Goal: Information Seeking & Learning: Check status

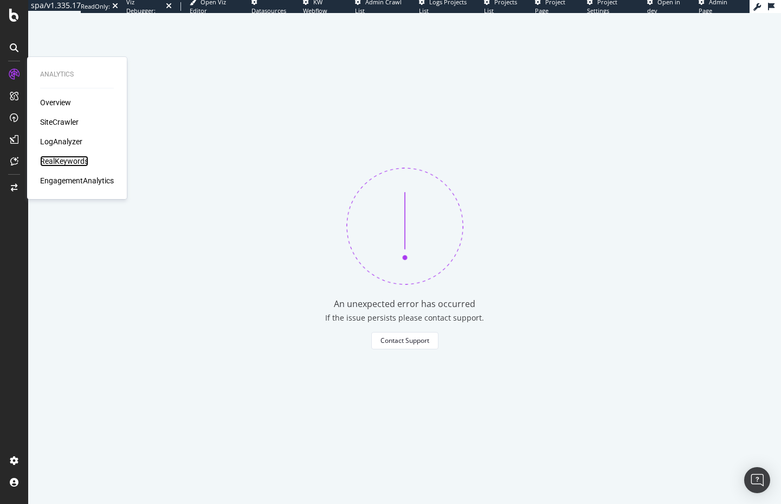
click at [65, 160] on div "RealKeywords" at bounding box center [64, 161] width 48 height 11
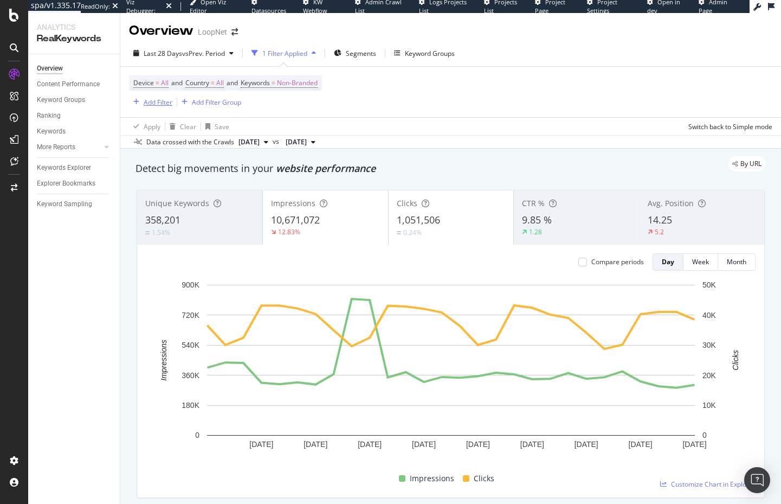
click at [162, 104] on div "Add Filter" at bounding box center [158, 102] width 29 height 9
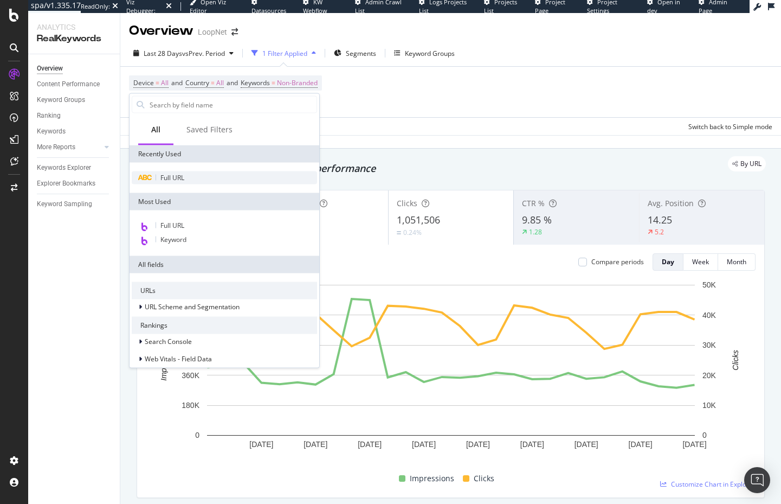
click at [181, 177] on span "Full URL" at bounding box center [172, 177] width 24 height 9
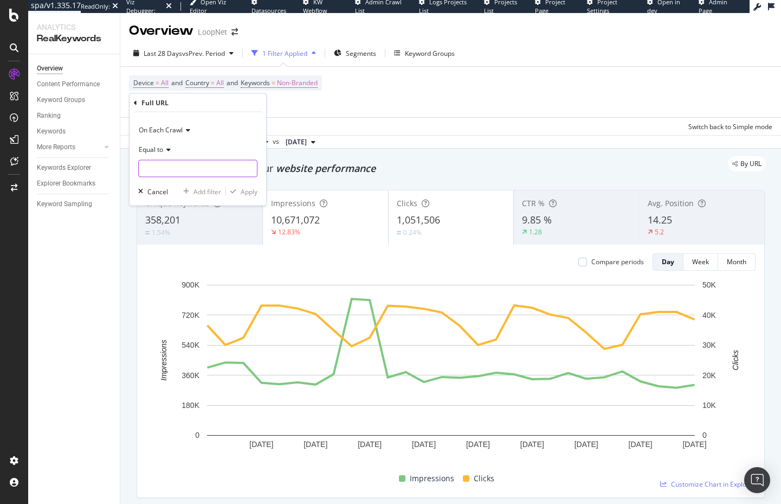
drag, startPoint x: 186, startPoint y: 172, endPoint x: 196, endPoint y: 175, distance: 10.1
click at [186, 172] on input "text" at bounding box center [198, 168] width 118 height 17
paste input "office-buildings"
type input "office-buildings"
click at [157, 153] on span "Equal to" at bounding box center [151, 148] width 24 height 9
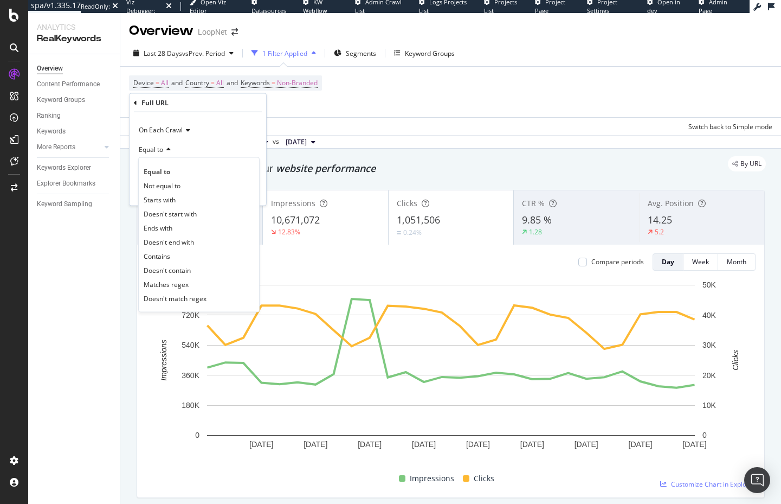
drag, startPoint x: 198, startPoint y: 250, endPoint x: 203, endPoint y: 215, distance: 35.0
click at [198, 250] on div "Contains" at bounding box center [199, 256] width 116 height 14
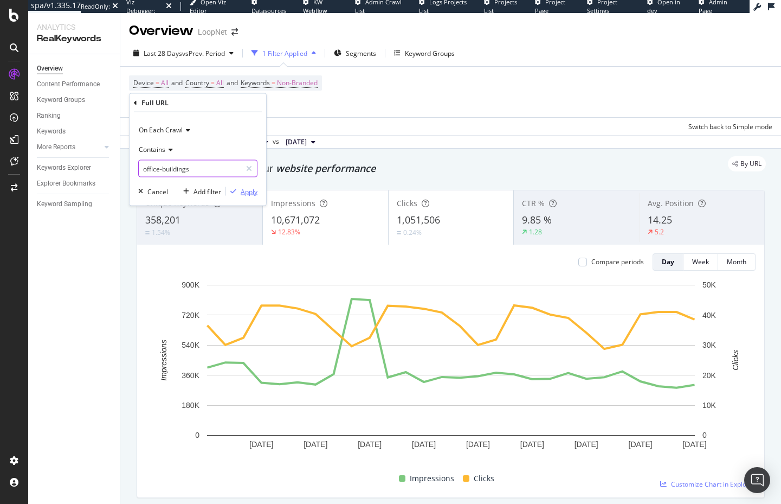
drag, startPoint x: 222, startPoint y: 168, endPoint x: 239, endPoint y: 186, distance: 24.9
click at [222, 168] on input "office-buildings" at bounding box center [190, 168] width 102 height 17
click at [249, 194] on div "Apply" at bounding box center [249, 190] width 17 height 9
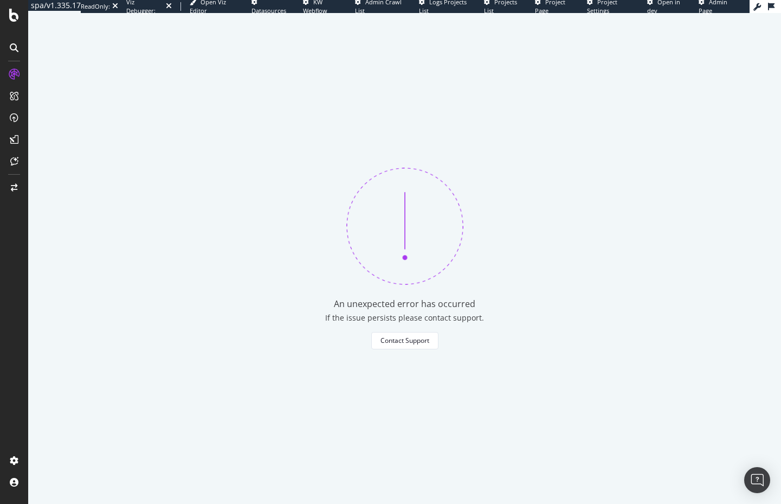
click at [190, 247] on div "An unexpected error has occurred If the issue persists please contact support. …" at bounding box center [404, 258] width 753 height 491
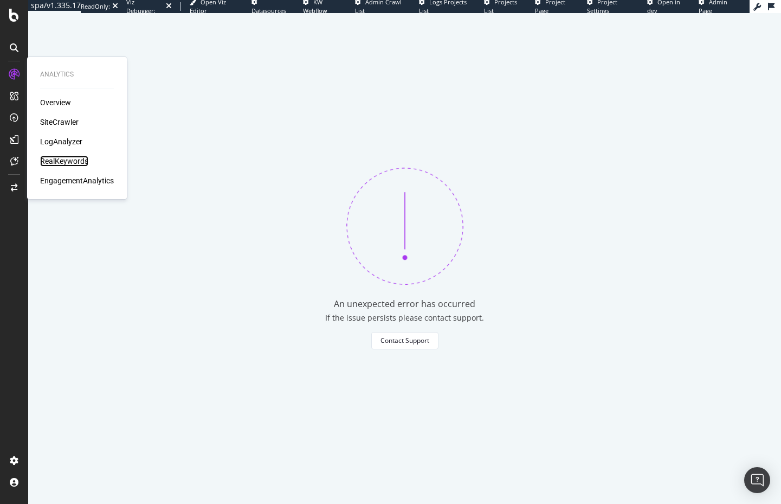
click at [62, 161] on div "RealKeywords" at bounding box center [64, 161] width 48 height 11
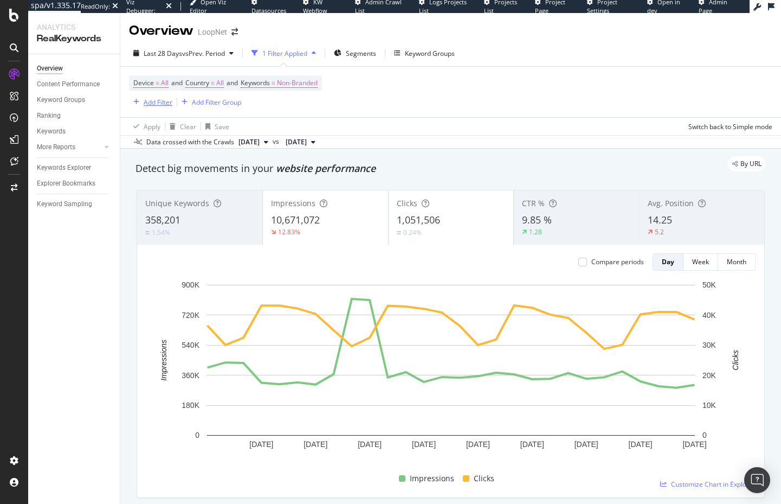
click at [164, 99] on div "Add Filter" at bounding box center [158, 102] width 29 height 9
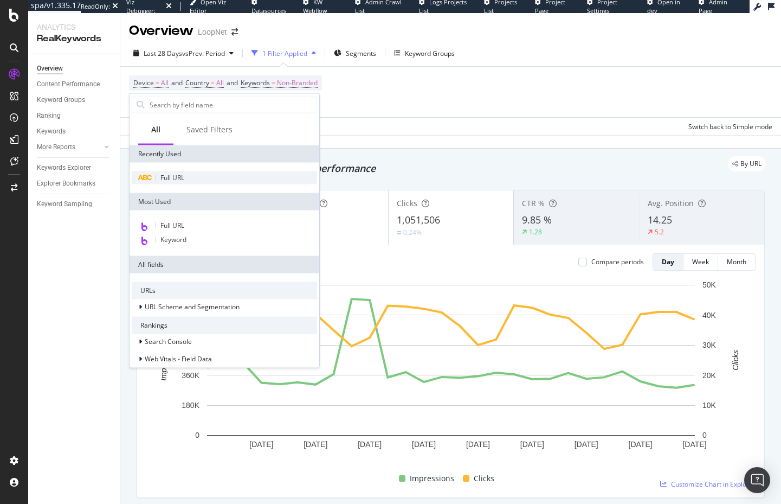
click at [194, 176] on div "Full URL" at bounding box center [224, 177] width 185 height 13
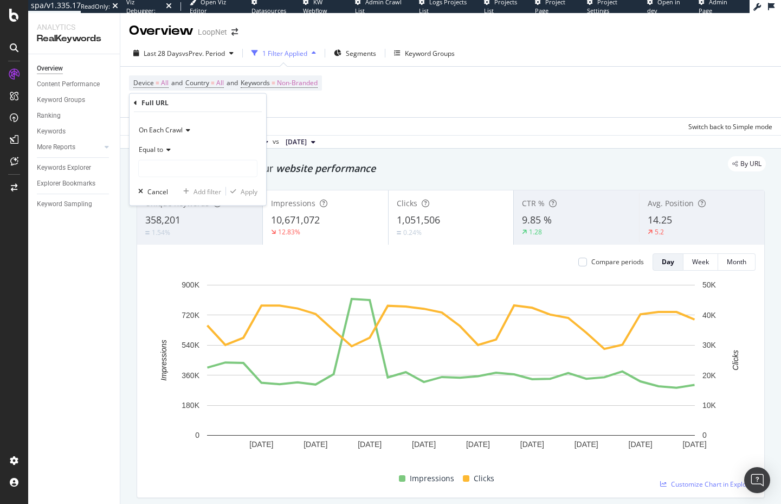
click at [169, 149] on icon at bounding box center [167, 149] width 8 height 7
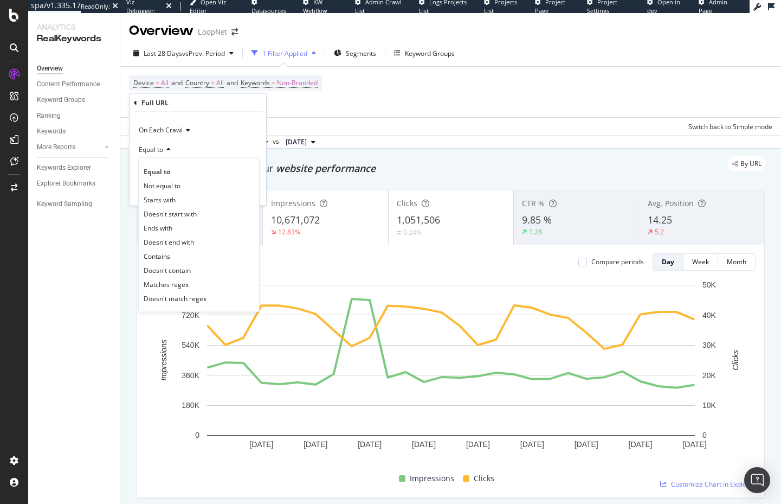
drag, startPoint x: 195, startPoint y: 253, endPoint x: 189, endPoint y: 202, distance: 51.8
click at [195, 253] on div "Contains" at bounding box center [199, 256] width 116 height 14
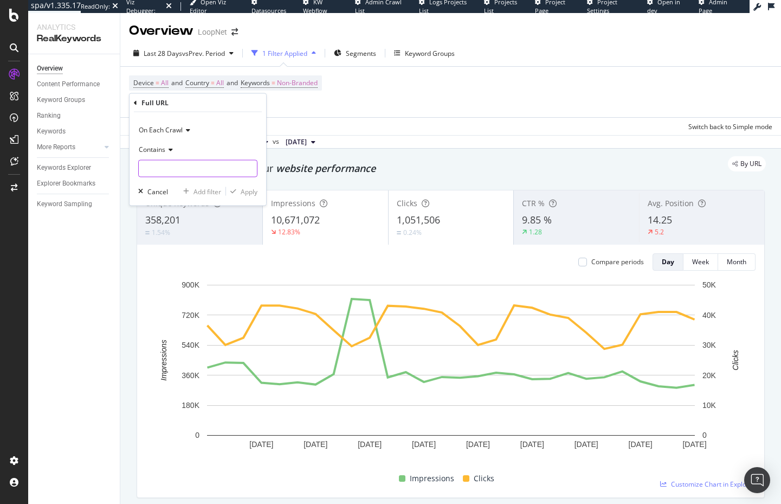
drag, startPoint x: 188, startPoint y: 164, endPoint x: 204, endPoint y: 186, distance: 27.5
click at [188, 164] on input "text" at bounding box center [198, 168] width 118 height 17
paste input "office-buildings"
click at [195, 170] on input "office-buildings" at bounding box center [190, 168] width 102 height 17
type input "office-buildings"
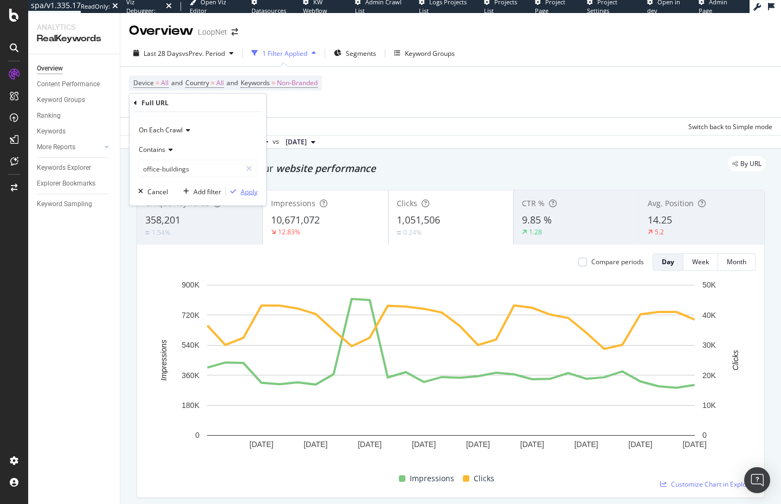
click at [239, 190] on div "button" at bounding box center [233, 191] width 15 height 7
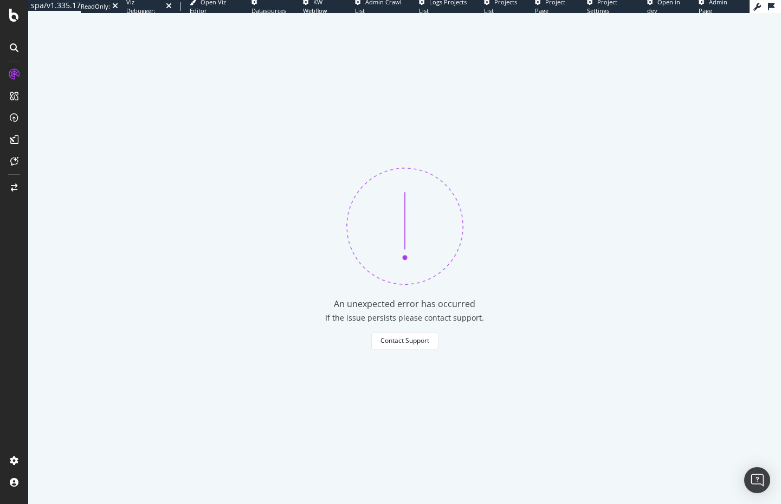
click at [231, 192] on div "An unexpected error has occurred If the issue persists please contact support. …" at bounding box center [404, 258] width 753 height 491
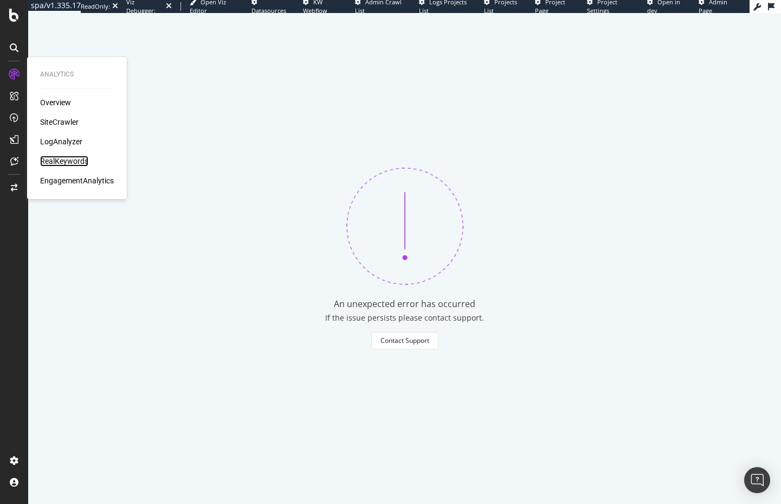
click at [62, 163] on div "RealKeywords" at bounding box center [64, 161] width 48 height 11
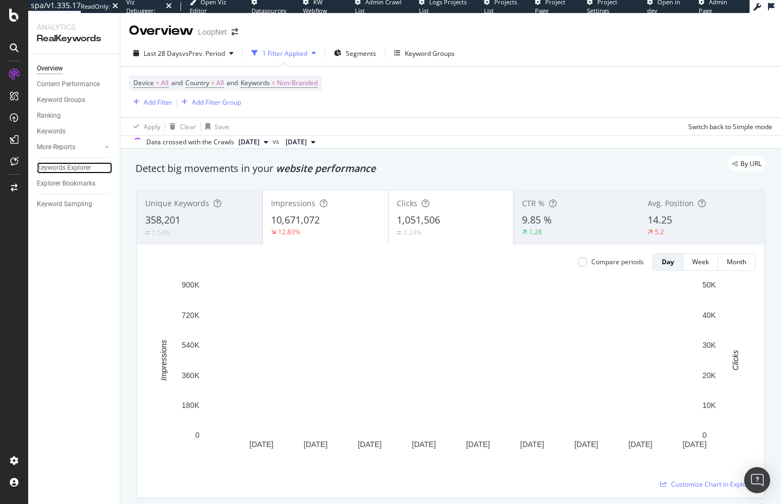
click at [53, 169] on div "Keywords Explorer" at bounding box center [64, 167] width 54 height 11
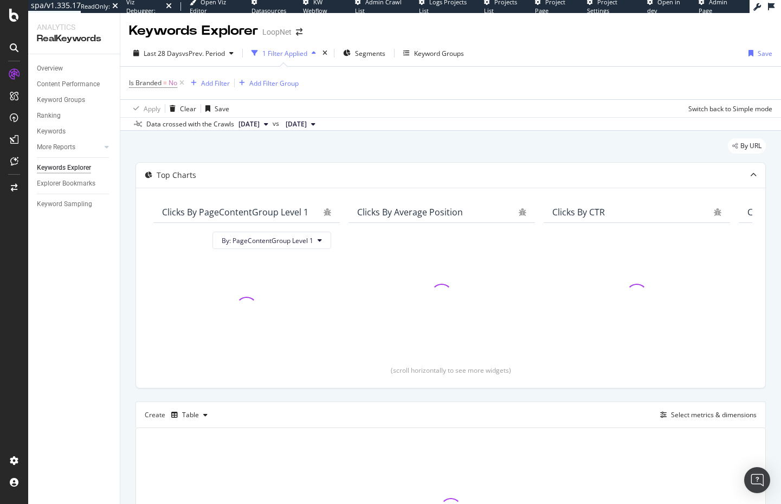
click at [187, 151] on div "By URL" at bounding box center [451, 150] width 630 height 24
click at [182, 81] on icon at bounding box center [181, 83] width 9 height 11
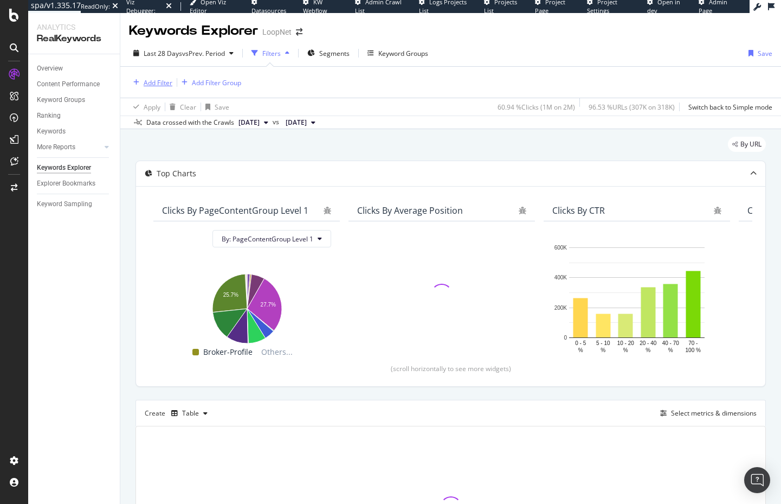
click at [154, 82] on div "Add Filter" at bounding box center [158, 82] width 29 height 9
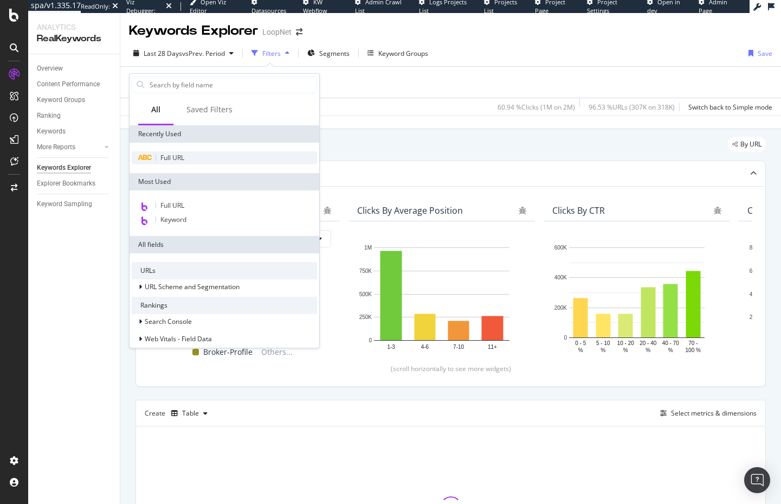
click at [189, 163] on div "Full URL" at bounding box center [224, 157] width 185 height 13
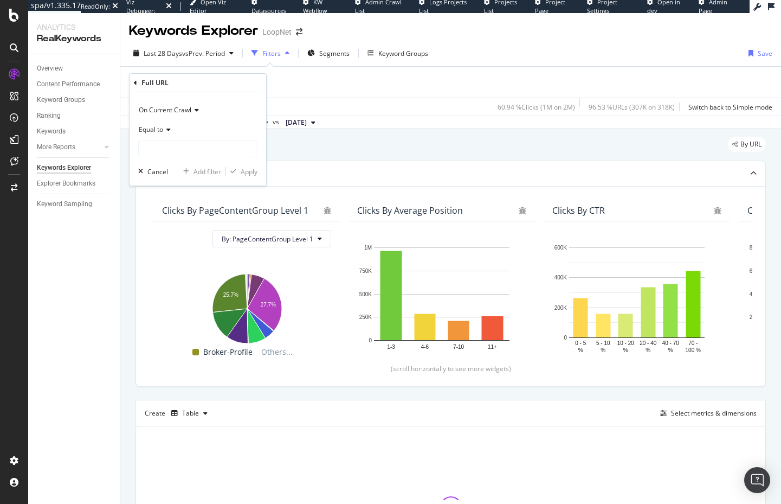
drag, startPoint x: 159, startPoint y: 128, endPoint x: 163, endPoint y: 135, distance: 7.5
click at [159, 128] on span "Equal to" at bounding box center [151, 129] width 24 height 9
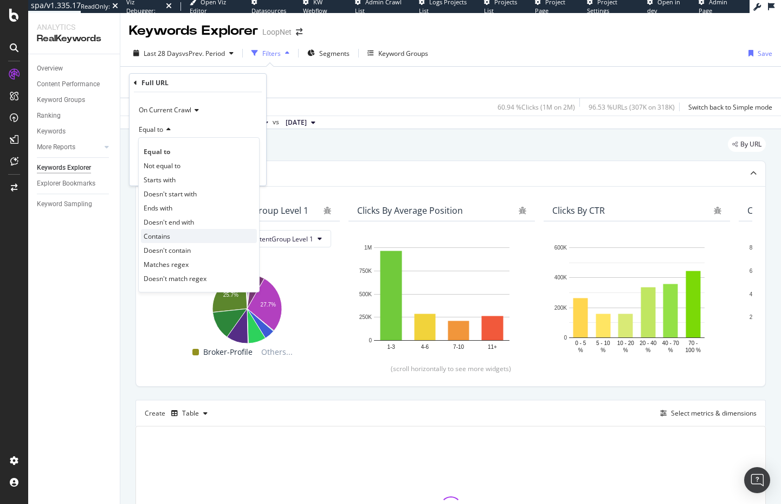
click at [181, 235] on div "Contains" at bounding box center [199, 236] width 116 height 14
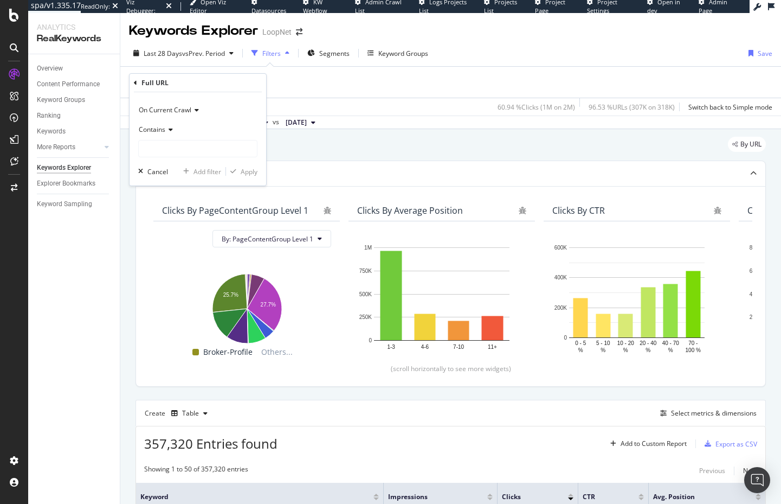
click at [179, 112] on span "On Current Crawl" at bounding box center [165, 109] width 53 height 9
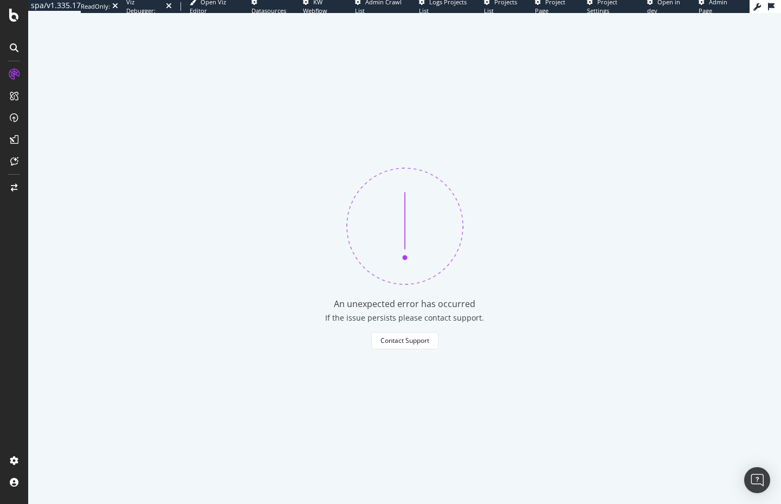
drag, startPoint x: 317, startPoint y: 144, endPoint x: 205, endPoint y: 102, distance: 119.0
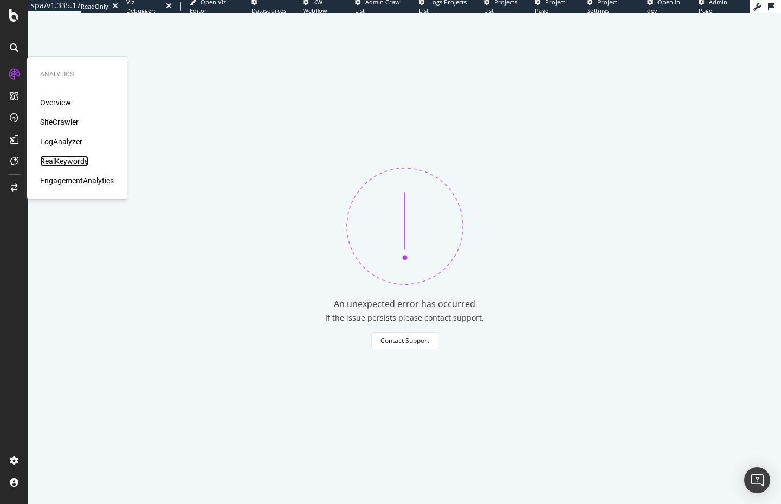
click at [60, 160] on div "RealKeywords" at bounding box center [64, 161] width 48 height 11
click at [69, 163] on div "RealKeywords" at bounding box center [64, 161] width 48 height 11
click at [81, 165] on div "RealKeywords" at bounding box center [64, 161] width 48 height 11
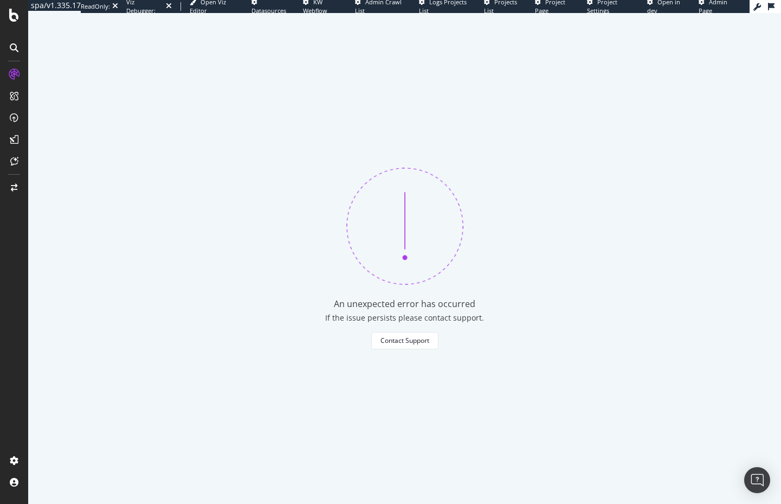
click at [93, 241] on div "An unexpected error has occurred If the issue persists please contact support. …" at bounding box center [404, 258] width 753 height 491
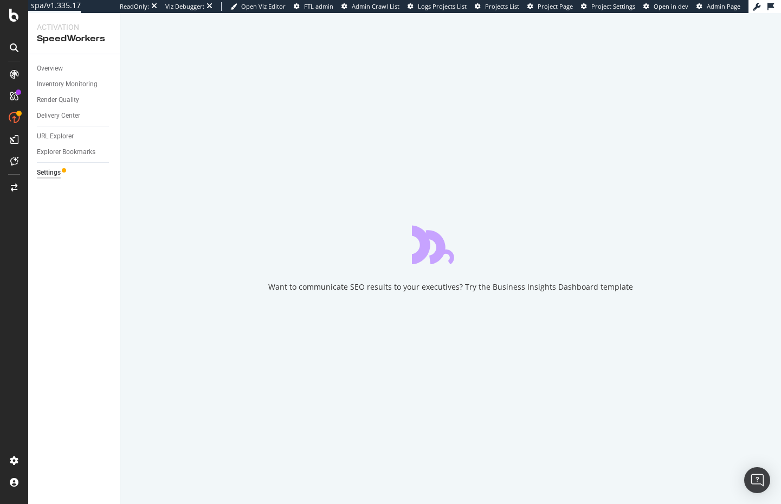
click at [46, 242] on div "Overview Inventory Monitoring Render Quality Delivery Center URL Explorer Explo…" at bounding box center [74, 278] width 92 height 449
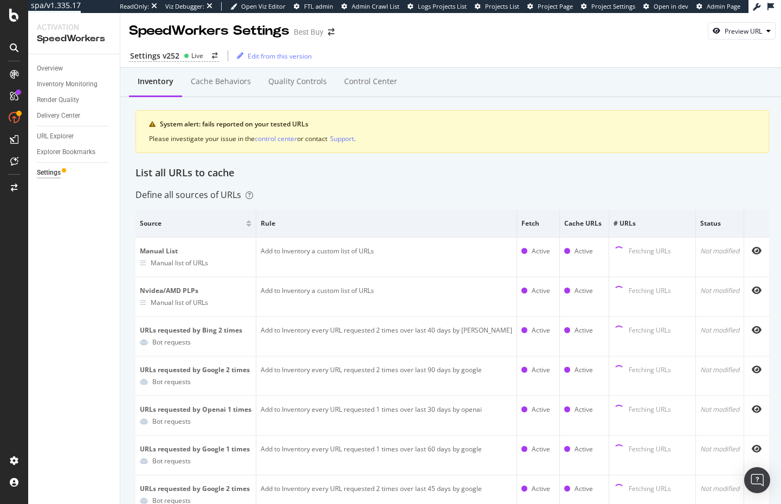
click at [99, 239] on div "Overview Inventory Monitoring Render Quality Delivery Center URL Explorer Explo…" at bounding box center [74, 278] width 92 height 449
click at [355, 84] on div "Control Center" at bounding box center [370, 81] width 53 height 11
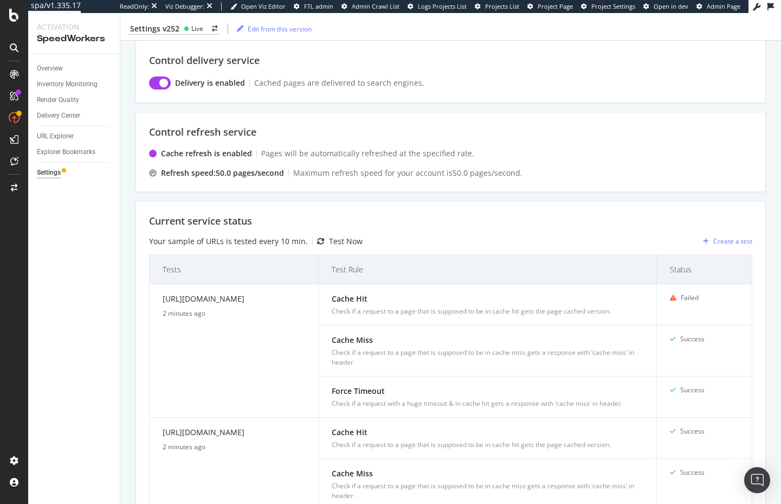
scroll to position [127, 0]
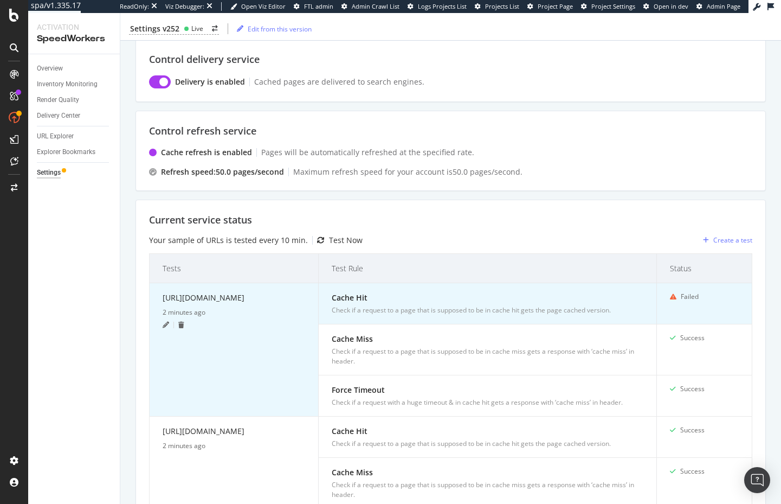
drag, startPoint x: 193, startPoint y: 310, endPoint x: 157, endPoint y: 300, distance: 37.5
click at [157, 300] on td "https://www.bestbuy.com/site/store-locator/ 2 minutes ago" at bounding box center [234, 349] width 169 height 133
copy div "https://www.bestbuy.com/site/store-locator/"
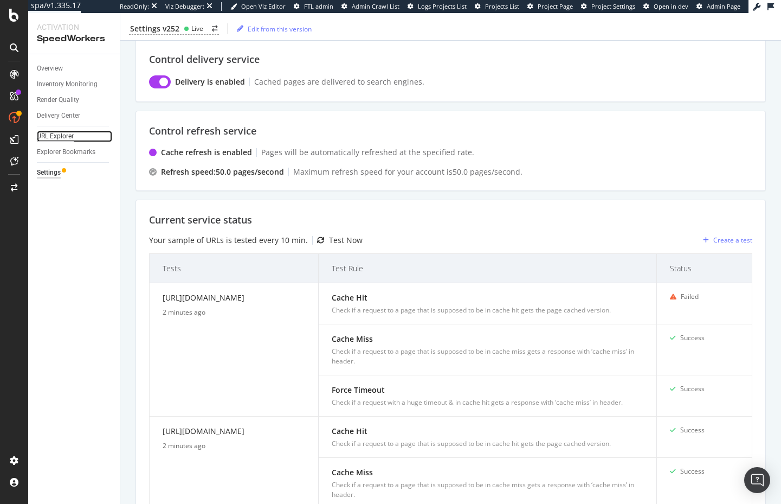
click at [55, 137] on div "URL Explorer" at bounding box center [55, 136] width 37 height 11
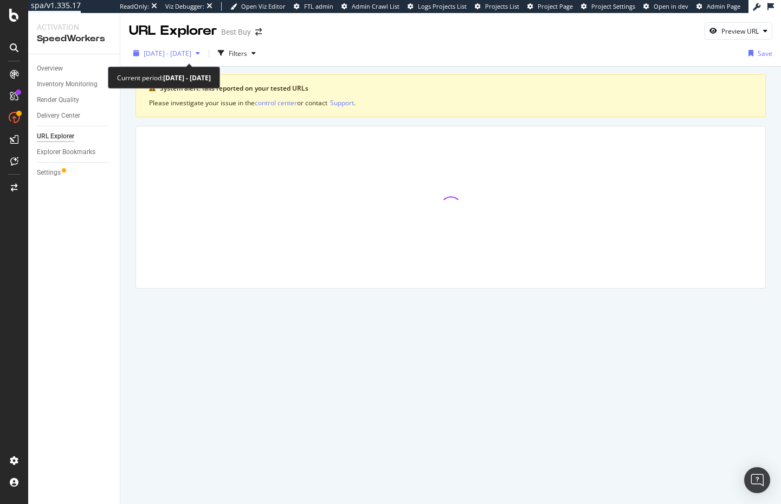
click at [191, 57] on div "2024 Jan. 16th - 2024 Feb. 12th" at bounding box center [168, 53] width 48 height 9
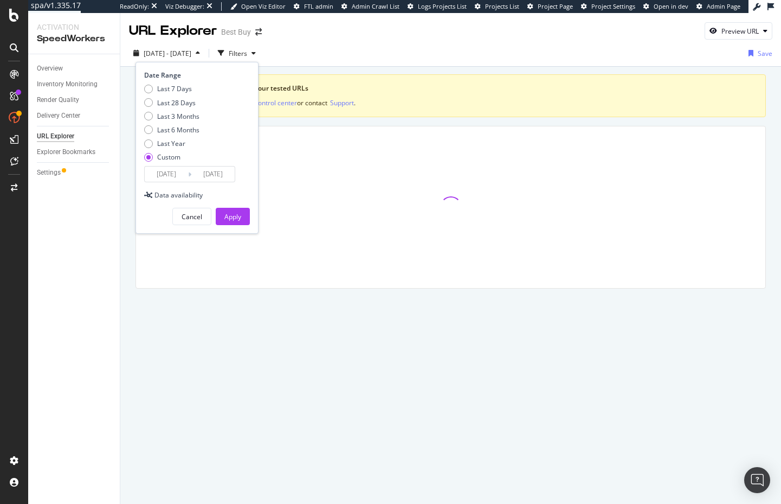
drag, startPoint x: 176, startPoint y: 86, endPoint x: 205, endPoint y: 165, distance: 84.2
click at [176, 86] on div "Last 7 Days" at bounding box center [174, 88] width 35 height 9
type input "2025/08/05"
type input "2025/08/11"
click at [244, 224] on button "Apply" at bounding box center [233, 216] width 34 height 17
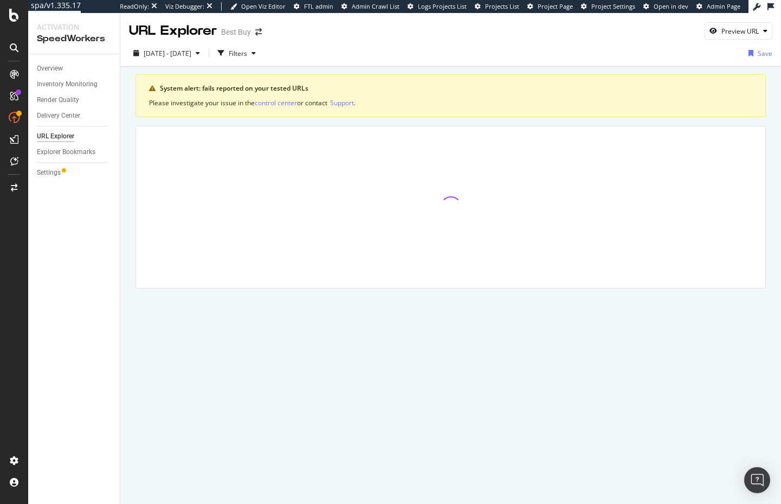
drag, startPoint x: 265, startPoint y: 56, endPoint x: 231, endPoint y: 64, distance: 35.0
click at [247, 56] on div "Filters" at bounding box center [238, 53] width 18 height 9
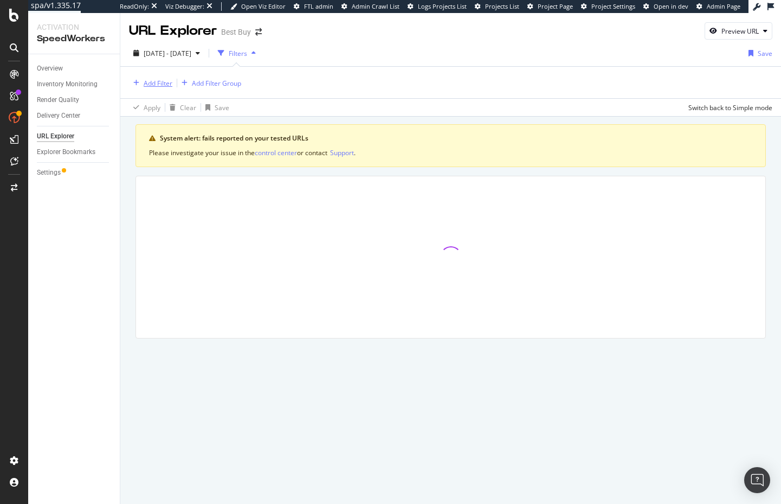
click at [155, 82] on div "Add Filter" at bounding box center [158, 83] width 29 height 9
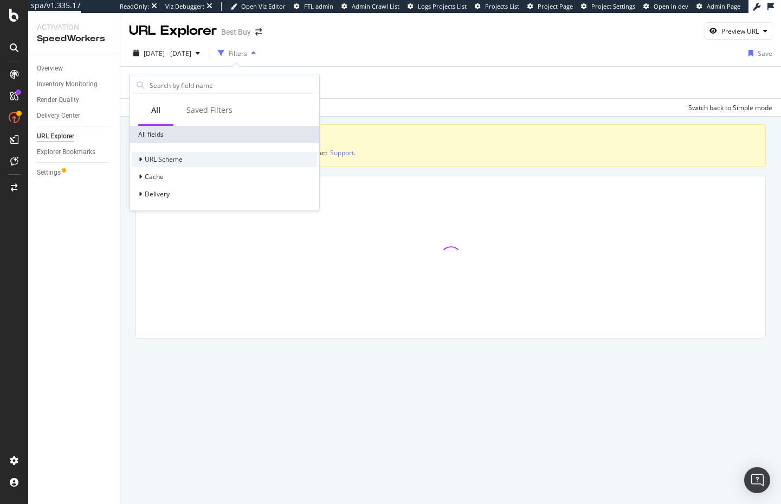
drag, startPoint x: 170, startPoint y: 158, endPoint x: 173, endPoint y: 163, distance: 5.9
click at [170, 158] on span "URL Scheme" at bounding box center [164, 158] width 38 height 9
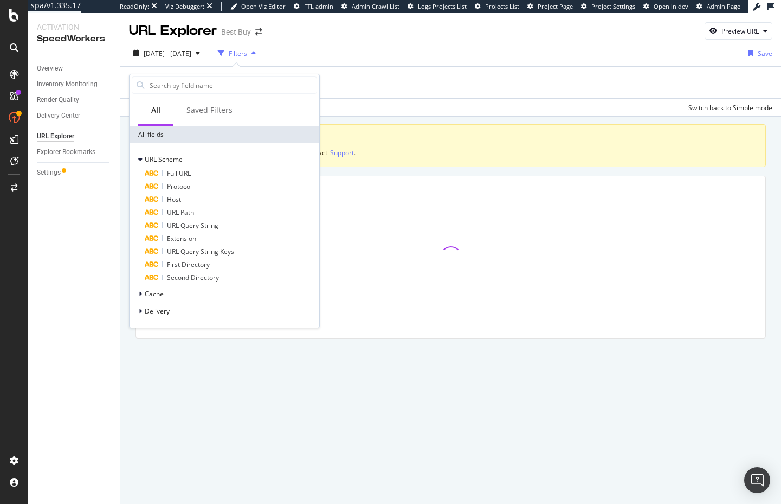
click at [176, 169] on div "Full URL" at bounding box center [231, 173] width 172 height 13
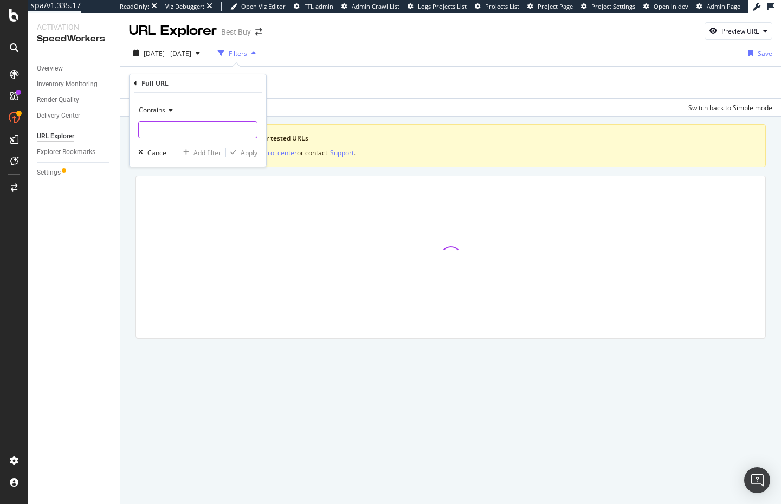
click at [190, 128] on input "text" at bounding box center [198, 129] width 118 height 17
paste input "https://www.bestbuy.com/site/store-locator/"
type input "https://www.bestbuy.com/site/store-locator/"
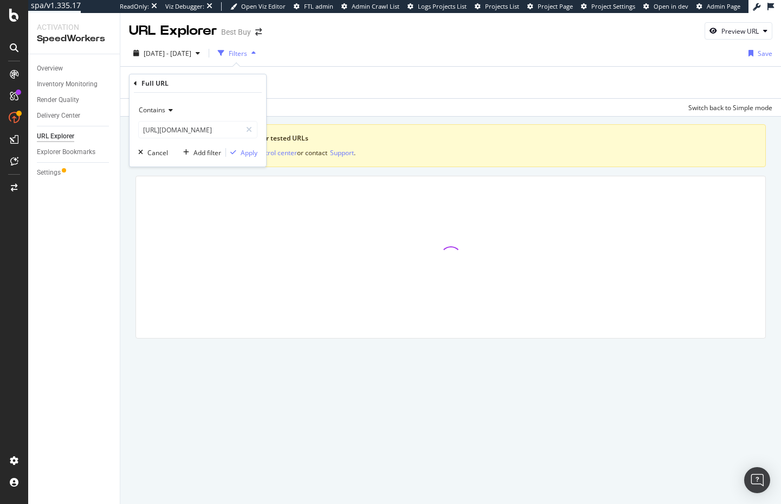
click at [162, 118] on div "Contains" at bounding box center [197, 109] width 119 height 17
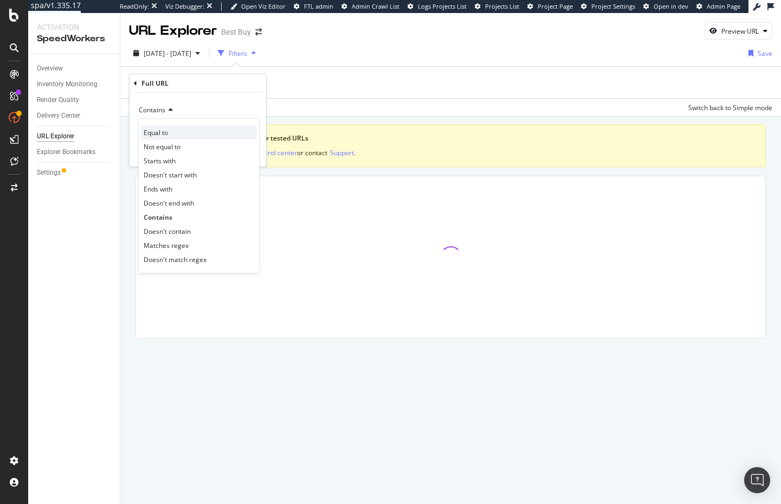
click at [171, 136] on div "Equal to" at bounding box center [199, 132] width 116 height 14
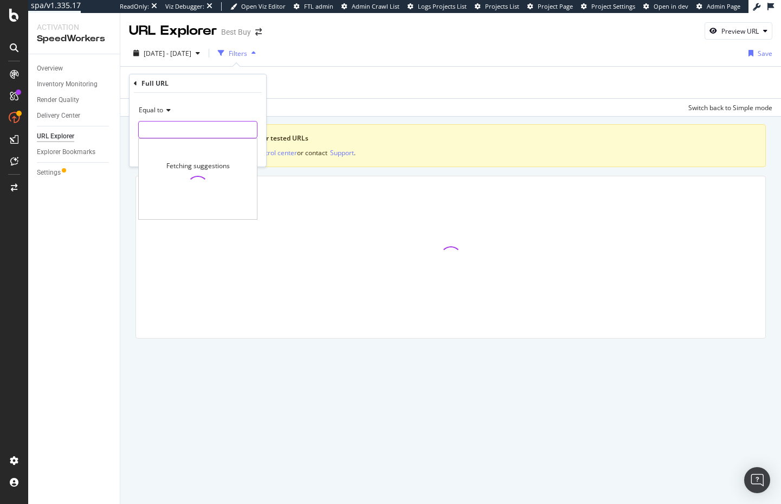
click at [221, 125] on input "text" at bounding box center [198, 129] width 118 height 17
paste input "https://www.bestbuy.com/site/store-locator/"
type input "https://www.bestbuy.com/site/store-locator/"
click at [263, 146] on div "Equal to https://www.bestbuy.com/site/store-locator/ https://www.bestbuy.com/si…" at bounding box center [198, 130] width 137 height 74
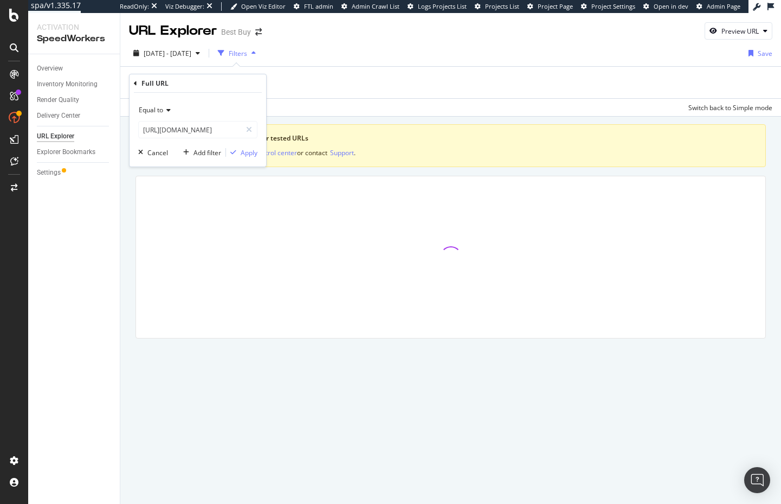
scroll to position [0, 0]
click at [249, 154] on div "Apply" at bounding box center [249, 152] width 17 height 9
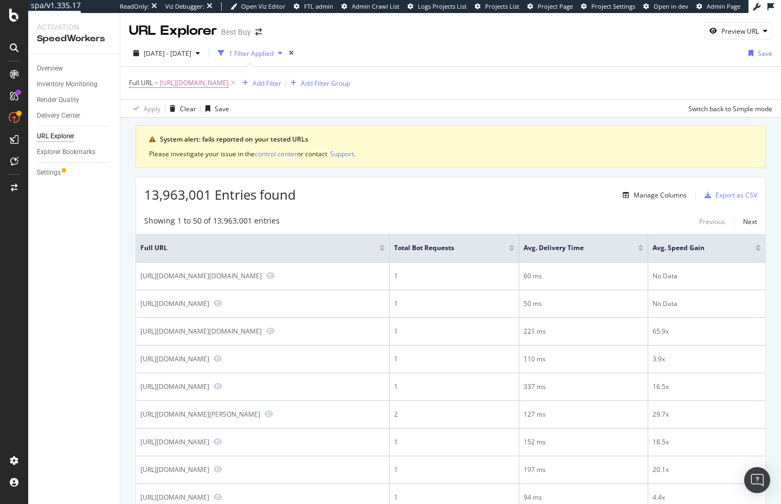
click at [340, 179] on div "13,963,001 Entries found Manage Columns Export as CSV" at bounding box center [450, 190] width 629 height 27
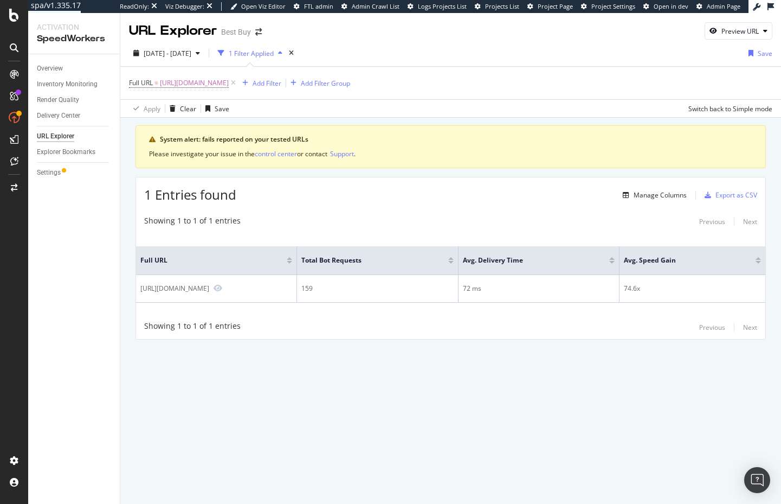
click at [130, 148] on div "System alert: fails reported on your tested URLs Please investigate your issue …" at bounding box center [450, 248] width 661 height 260
click at [443, 427] on div "URL Explorer Best Buy Preview URL 2025 Aug. 5th - Aug. 11th 1 Filter Applied Sa…" at bounding box center [450, 258] width 661 height 491
drag, startPoint x: 487, startPoint y: 196, endPoint x: 504, endPoint y: 192, distance: 17.8
click at [487, 196] on div "1 Entries found Manage Columns Export as CSV" at bounding box center [450, 190] width 629 height 27
click at [677, 191] on div "Manage Columns" at bounding box center [660, 194] width 53 height 9
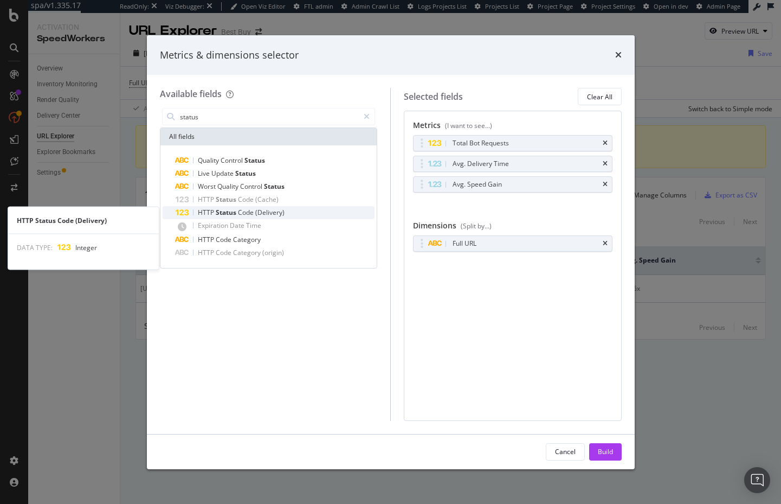
type input "status"
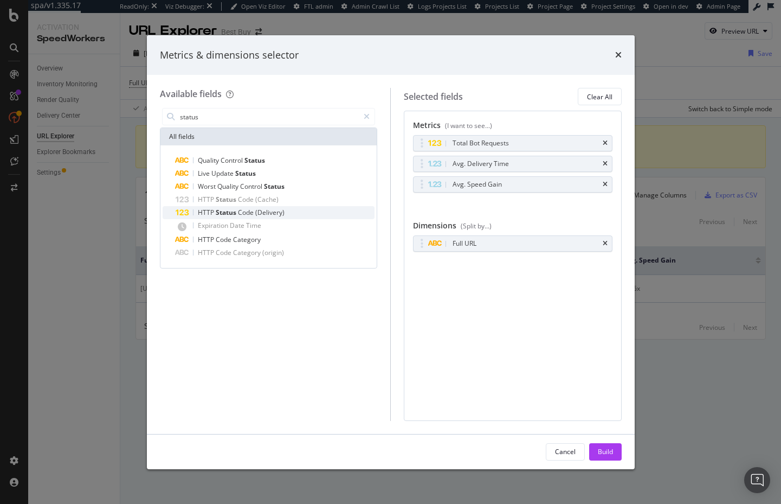
click at [273, 213] on span "(Delivery)" at bounding box center [269, 212] width 29 height 9
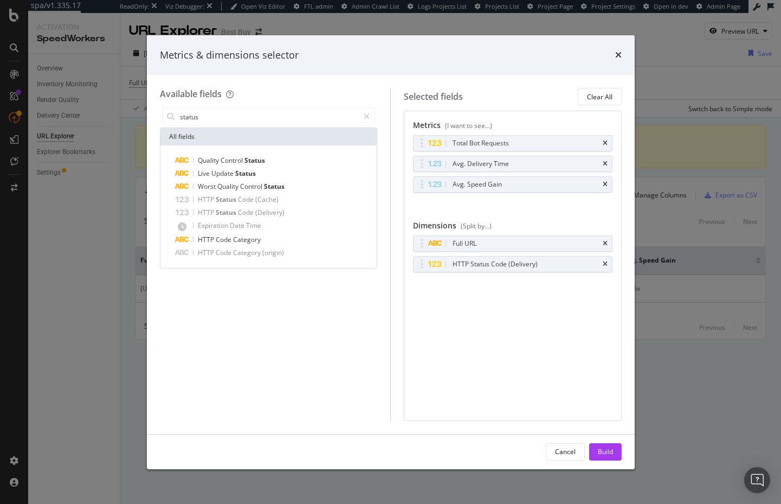
click at [610, 456] on div "Build" at bounding box center [605, 451] width 15 height 16
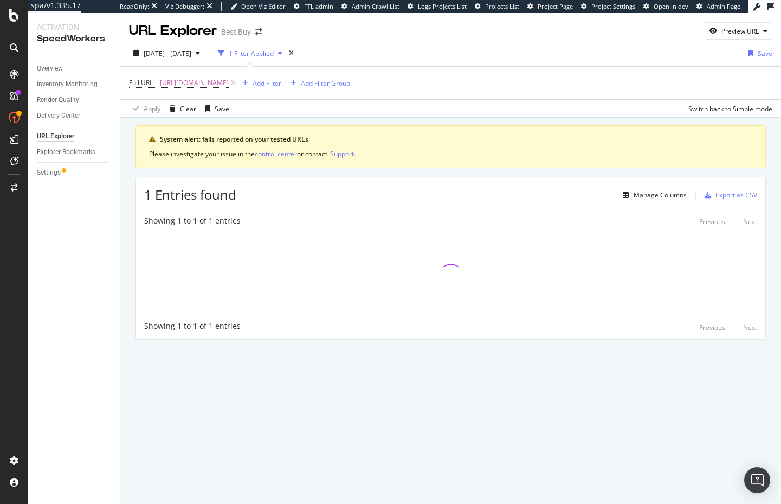
click at [636, 172] on div "System alert: fails reported on your tested URLs Please investigate your issue …" at bounding box center [451, 232] width 630 height 214
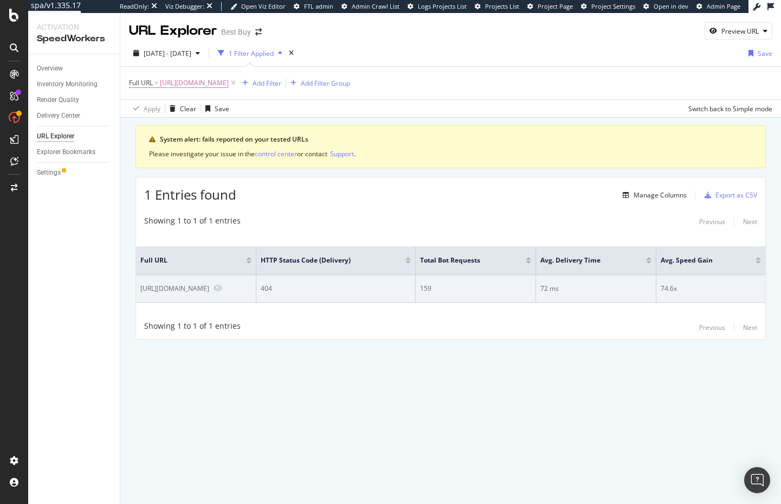
click at [209, 289] on div "https://www.bestbuy.com/site/store-locator/" at bounding box center [174, 288] width 69 height 9
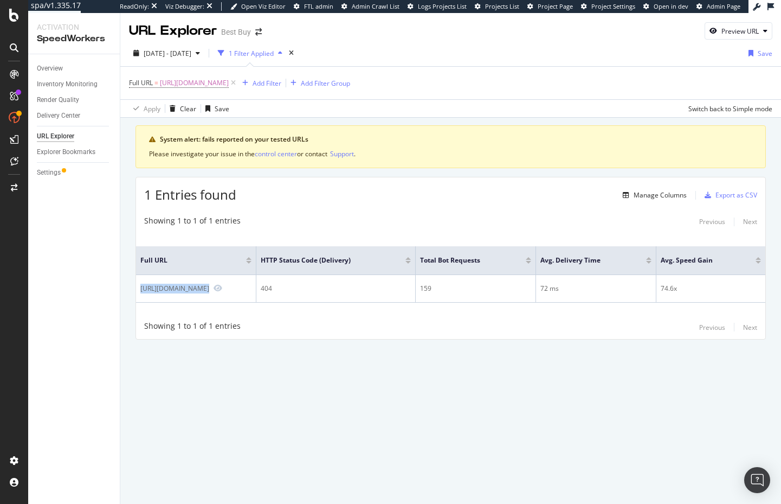
copy div "https://www.bestbuy.com/site/store-locator/"
click at [449, 218] on div "Showing 1 to 1 of 1 entries Previous Next" at bounding box center [450, 221] width 629 height 13
drag, startPoint x: 493, startPoint y: 199, endPoint x: 533, endPoint y: 198, distance: 40.1
click at [493, 199] on div "1 Entries found Manage Columns Export as CSV" at bounding box center [450, 190] width 629 height 27
click at [655, 191] on div "Manage Columns" at bounding box center [660, 194] width 53 height 9
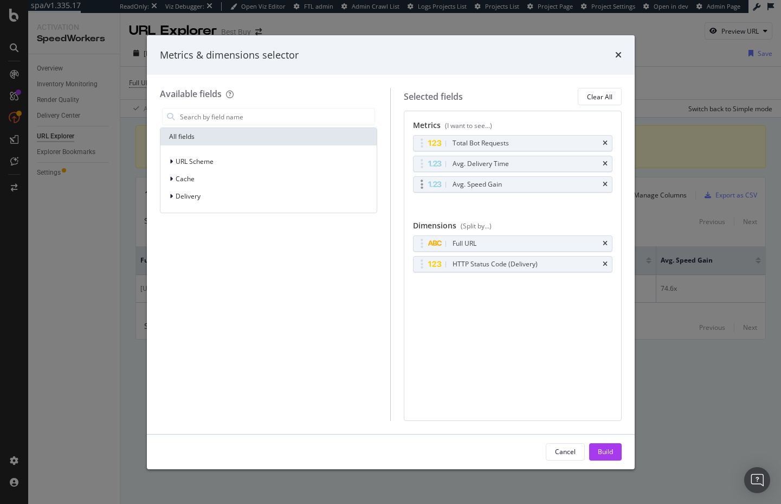
drag, startPoint x: 607, startPoint y: 266, endPoint x: 416, endPoint y: 188, distance: 206.2
click at [607, 266] on div "HTTP Status Code (Delivery)" at bounding box center [513, 263] width 198 height 15
click at [239, 119] on input "modal" at bounding box center [277, 116] width 196 height 16
type input "reason"
click at [606, 265] on icon "times" at bounding box center [605, 264] width 5 height 7
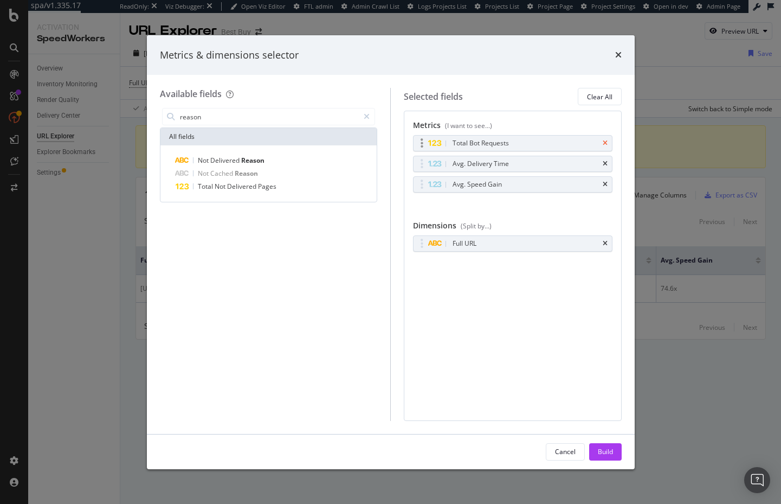
click at [604, 141] on icon "times" at bounding box center [605, 143] width 5 height 7
click at [604, 160] on icon "times" at bounding box center [605, 163] width 5 height 7
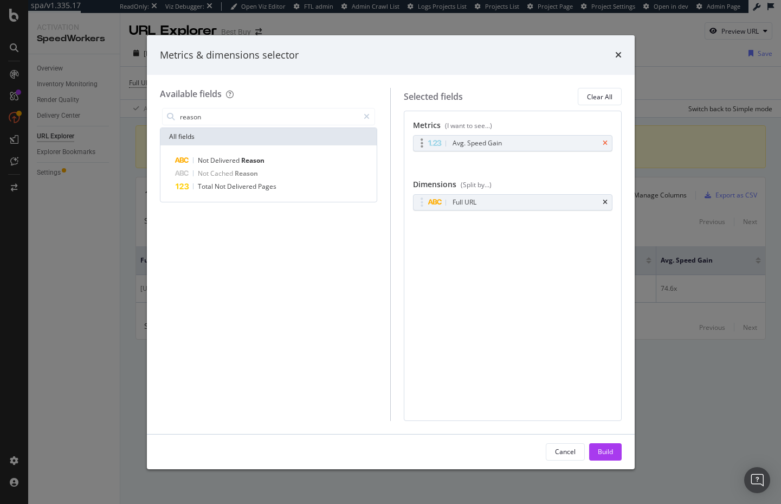
click at [604, 141] on icon "times" at bounding box center [605, 143] width 5 height 7
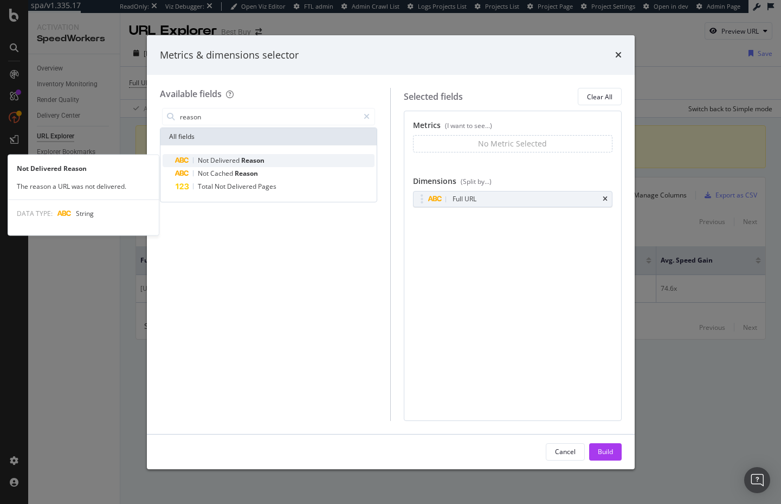
click at [261, 154] on div "Not Delivered Reason" at bounding box center [275, 160] width 199 height 13
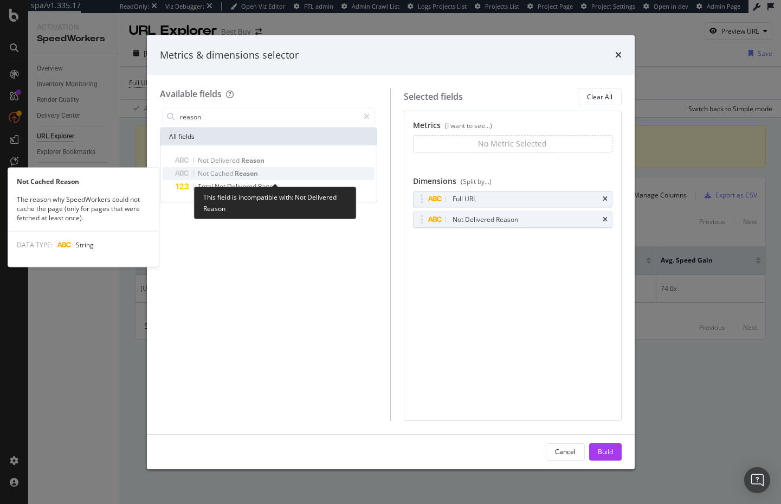
click at [259, 172] on div "Not Cached Reason" at bounding box center [275, 173] width 199 height 13
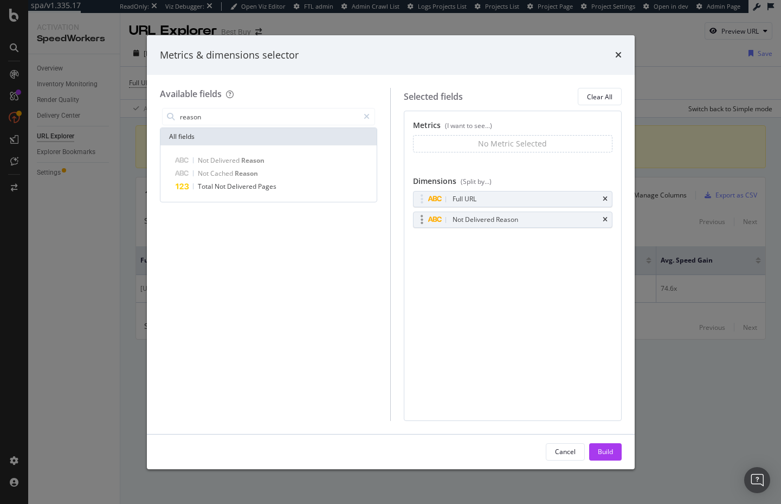
drag, startPoint x: 608, startPoint y: 220, endPoint x: 561, endPoint y: 215, distance: 46.8
click at [608, 220] on div "Not Delivered Reason" at bounding box center [513, 219] width 198 height 15
drag, startPoint x: 606, startPoint y: 219, endPoint x: 584, endPoint y: 216, distance: 21.3
click at [606, 219] on icon "times" at bounding box center [605, 219] width 5 height 7
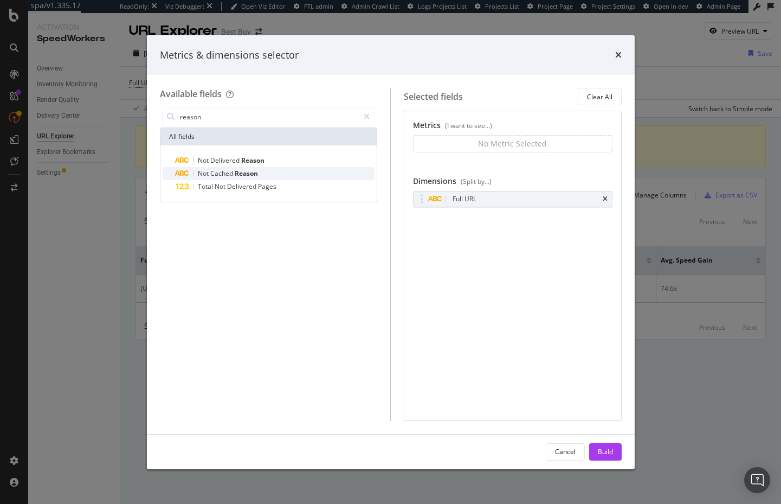
click at [279, 173] on div "Not Cached Reason" at bounding box center [275, 173] width 199 height 13
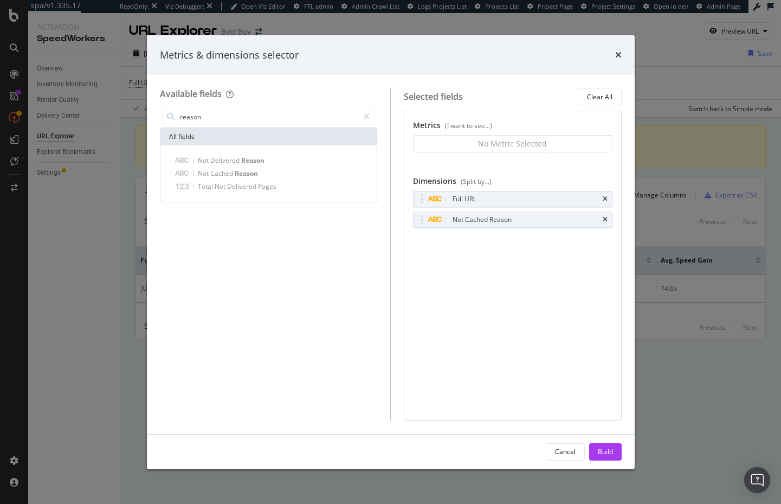
drag, startPoint x: 609, startPoint y: 452, endPoint x: 555, endPoint y: 437, distance: 55.6
click at [609, 452] on div "Build" at bounding box center [605, 451] width 15 height 9
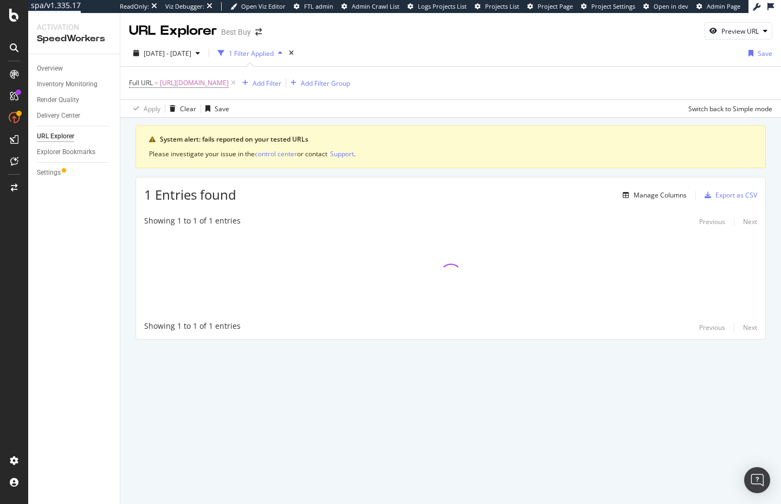
click at [138, 315] on div "Showing 1 to 1 of 1 entries Previous Next Showing 1 to 1 of 1 entries Previous …" at bounding box center [450, 275] width 629 height 130
click at [119, 282] on div "Activation SpeedWorkers Overview Inventory Monitoring Render Quality Delivery C…" at bounding box center [74, 258] width 92 height 491
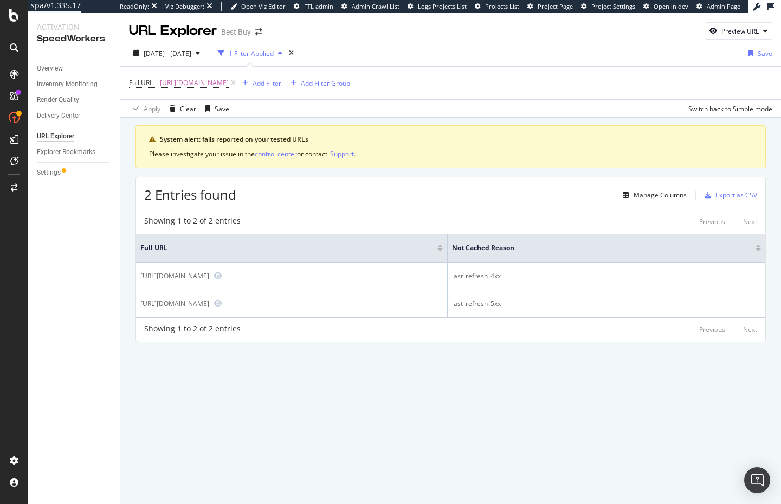
click at [126, 297] on div "System alert: fails reported on your tested URLs Please investigate your issue …" at bounding box center [450, 249] width 661 height 262
drag, startPoint x: 487, startPoint y: 429, endPoint x: 468, endPoint y: 418, distance: 21.6
click at [485, 427] on div "URL Explorer Best Buy Preview URL 2025 Aug. 5th - Aug. 11th 1 Filter Applied Sa…" at bounding box center [450, 258] width 661 height 491
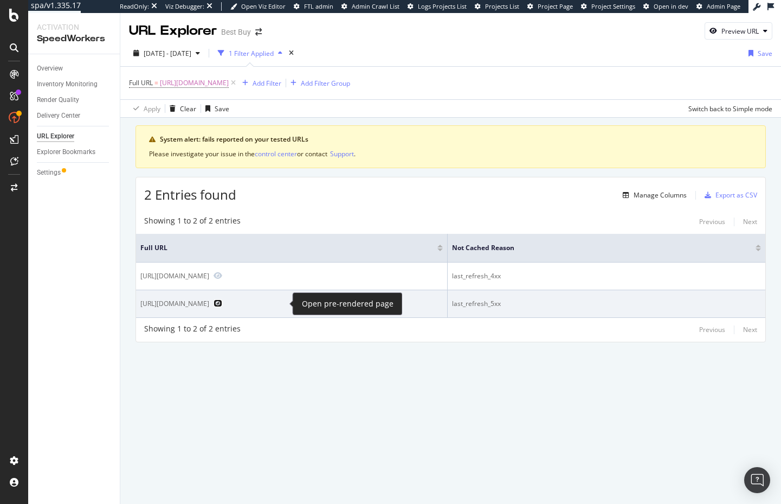
click at [222, 305] on icon "Preview https://www.bestbuy.com/site/store-locator/" at bounding box center [218, 303] width 9 height 8
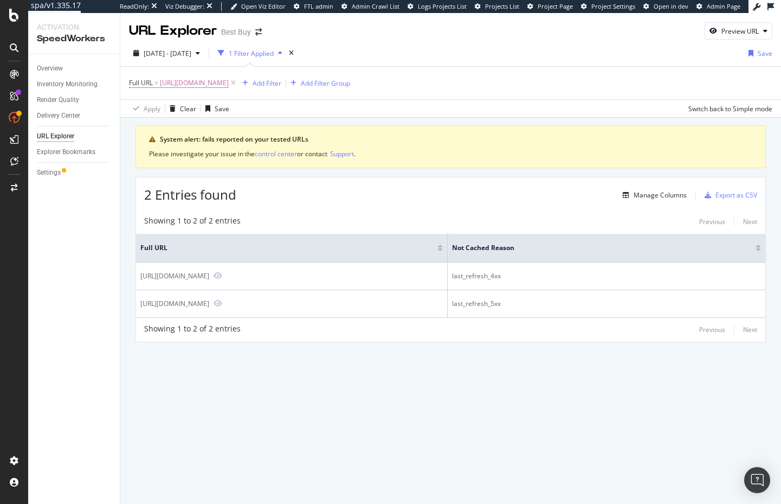
drag, startPoint x: 310, startPoint y: 403, endPoint x: 131, endPoint y: 349, distance: 187.6
click at [293, 400] on div "URL Explorer Best Buy Preview URL 2025 Aug. 5th - Aug. 11th 1 Filter Applied Sa…" at bounding box center [450, 258] width 661 height 491
click at [356, 208] on div "2 Entries found Manage Columns Export as CSV Showing 1 to 2 of 2 entries Previo…" at bounding box center [451, 259] width 630 height 165
